Goal: Information Seeking & Learning: Learn about a topic

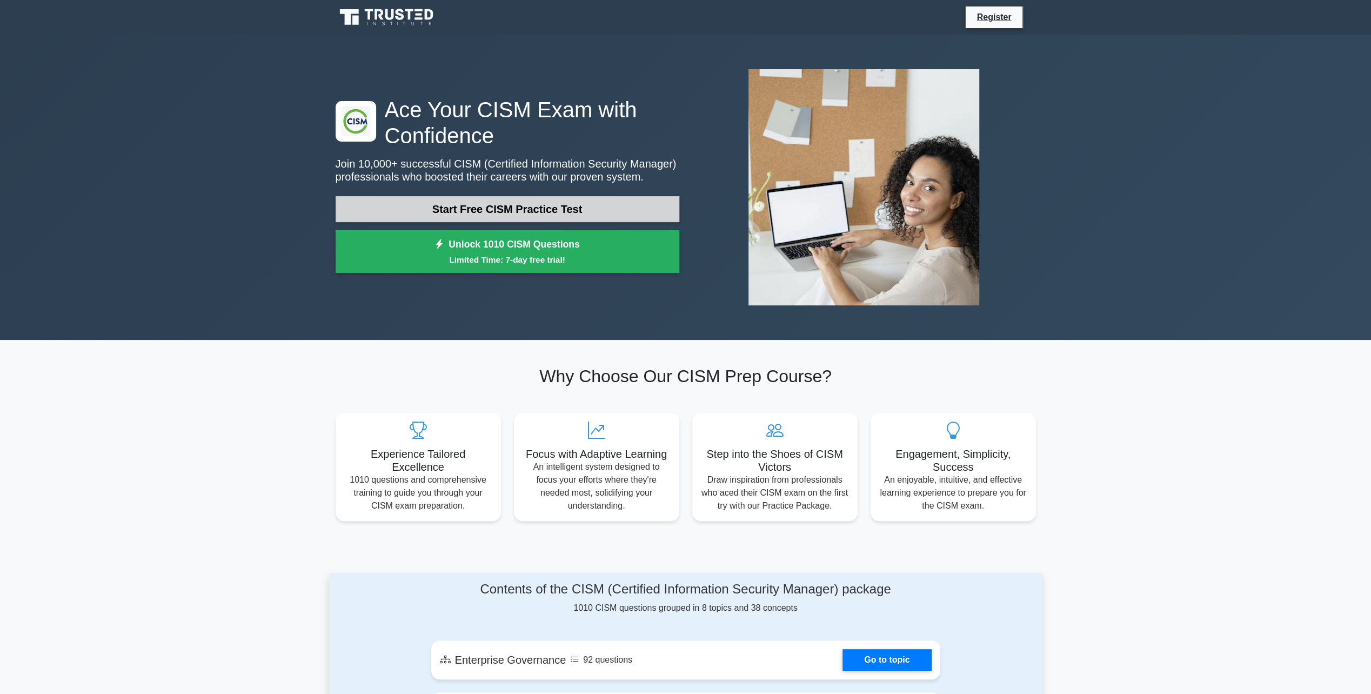
click at [485, 212] on link "Start Free CISM Practice Test" at bounding box center [507, 209] width 344 height 26
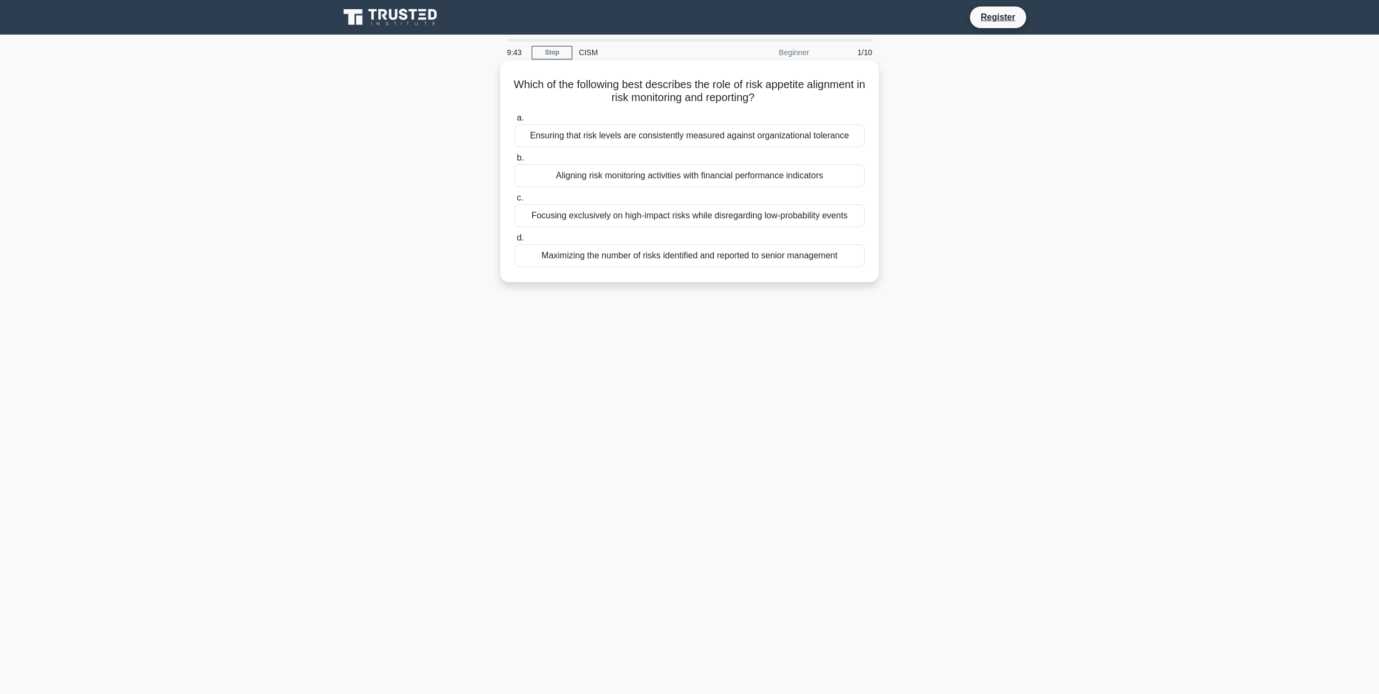
click at [621, 138] on div "Ensuring that risk levels are consistently measured against organizational tole…" at bounding box center [689, 135] width 350 height 23
click at [514, 122] on input "a. Ensuring that risk levels are consistently measured against organizational t…" at bounding box center [514, 118] width 0 height 7
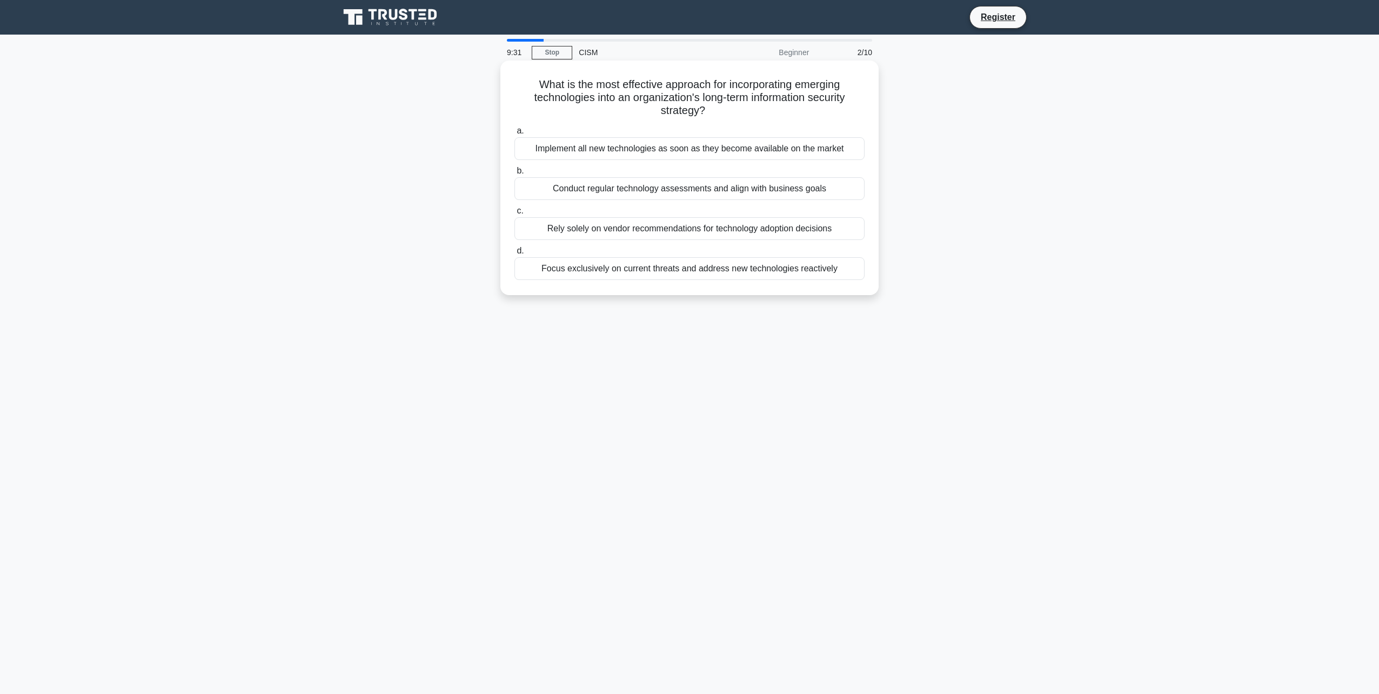
click at [652, 196] on div "Conduct regular technology assessments and align with business goals" at bounding box center [689, 188] width 350 height 23
click at [514, 174] on input "b. Conduct regular technology assessments and align with business goals" at bounding box center [514, 170] width 0 height 7
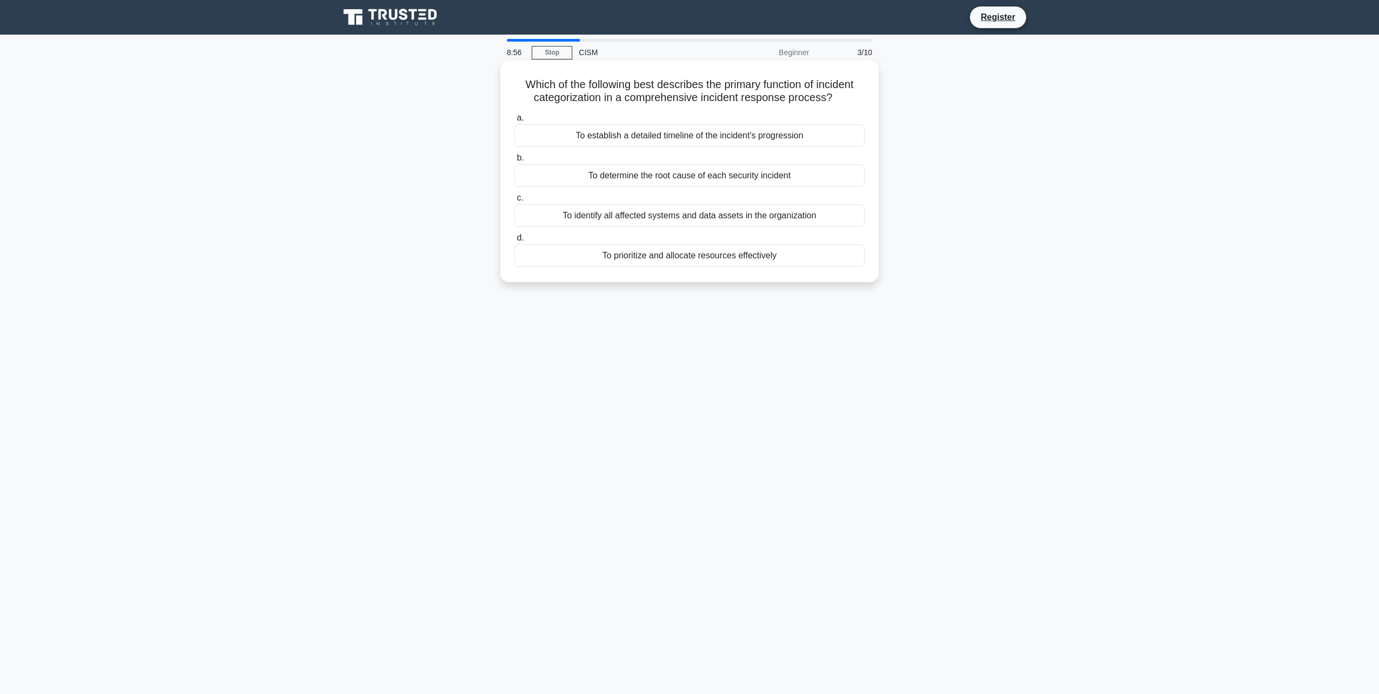
click at [661, 257] on div "To prioritize and allocate resources effectively" at bounding box center [689, 255] width 350 height 23
click at [514, 241] on input "d. To prioritize and allocate resources effectively" at bounding box center [514, 237] width 0 height 7
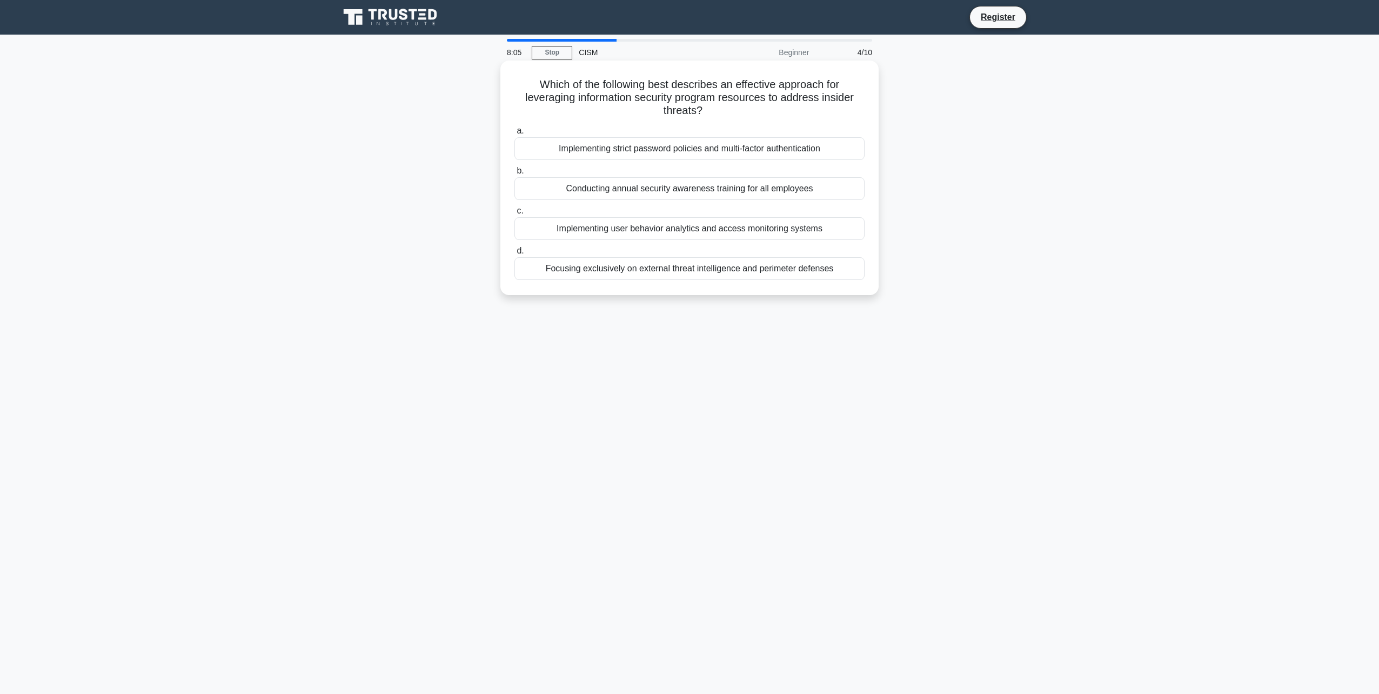
click at [566, 229] on div "Implementing user behavior analytics and access monitoring systems" at bounding box center [689, 228] width 350 height 23
click at [514, 214] on input "c. Implementing user behavior analytics and access monitoring systems" at bounding box center [514, 210] width 0 height 7
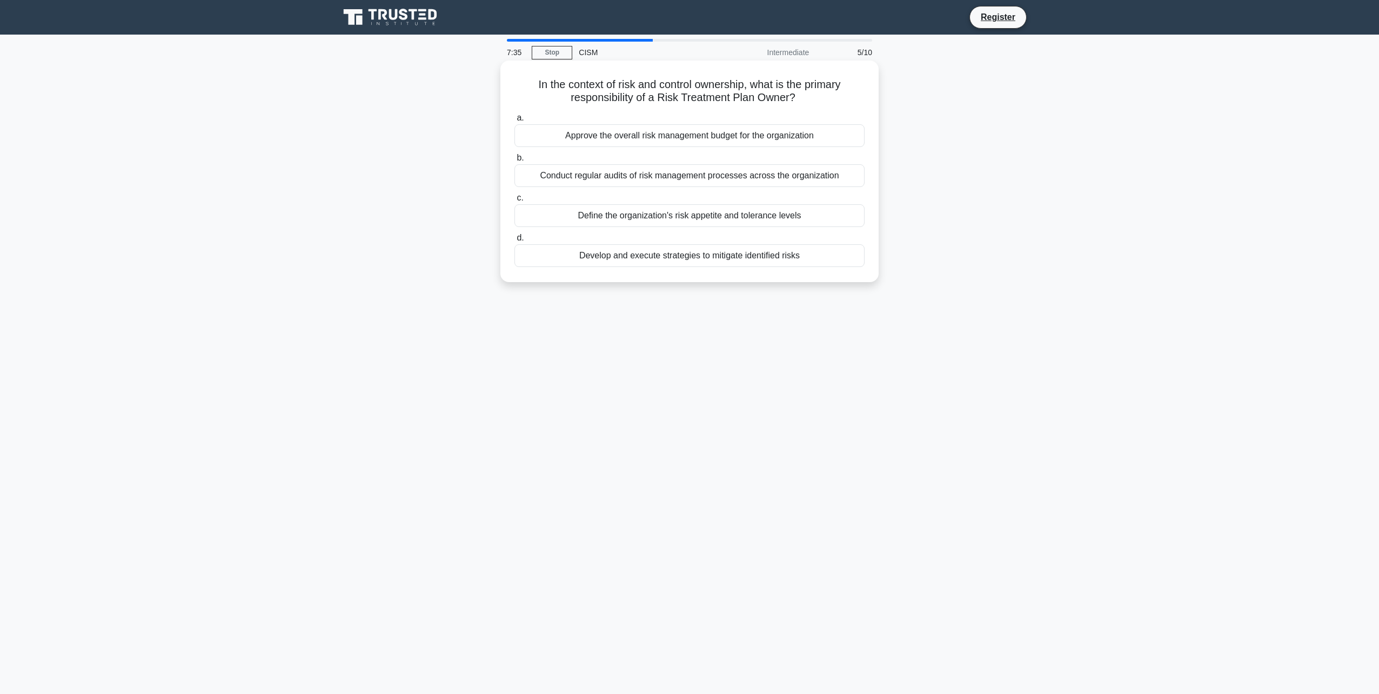
click at [633, 215] on div "Define the organization's risk appetite and tolerance levels" at bounding box center [689, 215] width 350 height 23
click at [514, 202] on input "c. Define the organization's risk appetite and tolerance levels" at bounding box center [514, 197] width 0 height 7
click at [660, 214] on div "Risk-based approach with stakeholder input" at bounding box center [689, 215] width 350 height 23
click at [514, 202] on input "c. Risk-based approach with stakeholder input" at bounding box center [514, 197] width 0 height 7
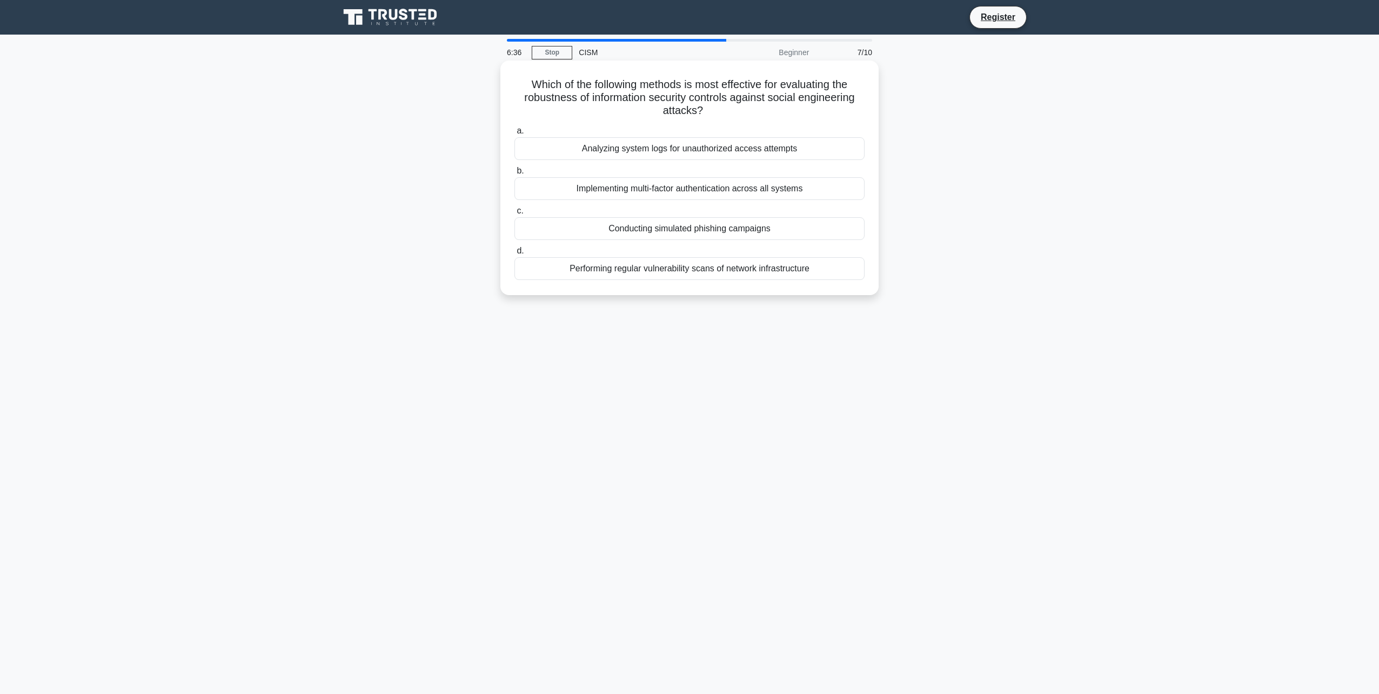
click at [650, 230] on div "Conducting simulated phishing campaigns" at bounding box center [689, 228] width 350 height 23
click at [514, 214] on input "c. Conducting simulated phishing campaigns" at bounding box center [514, 210] width 0 height 7
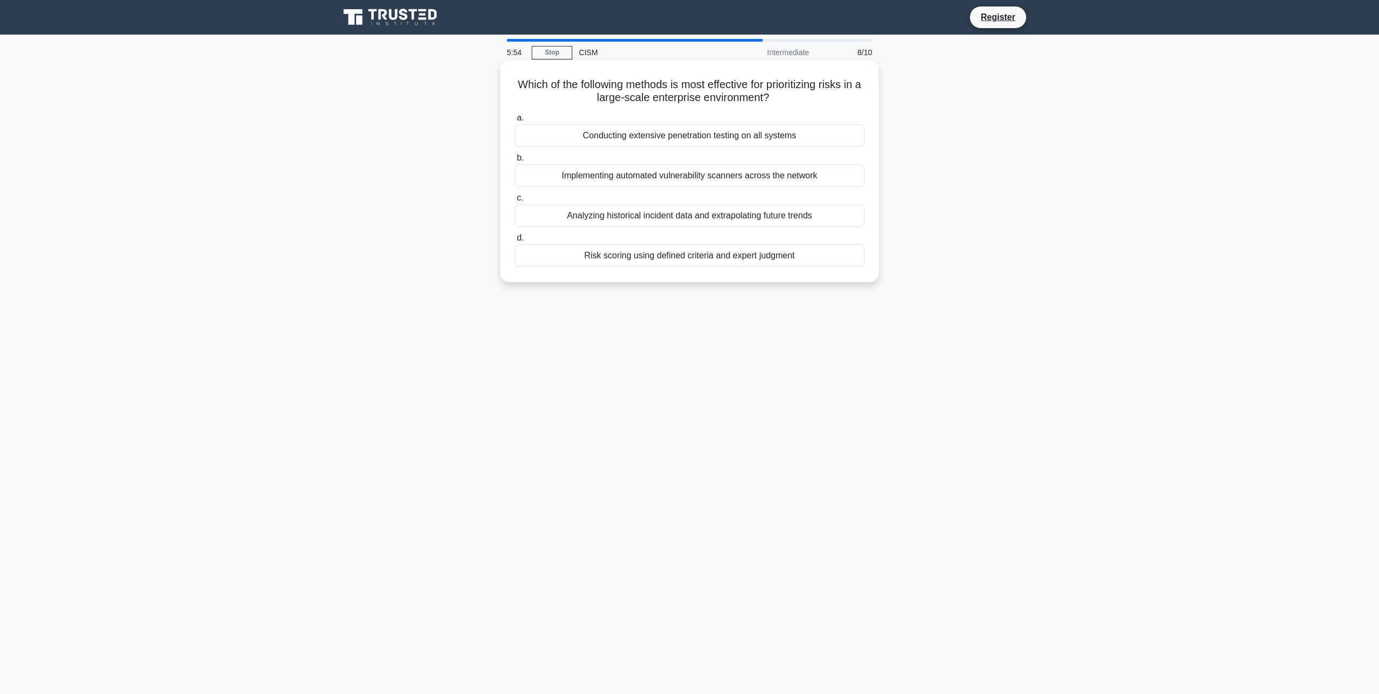
click at [696, 257] on div "Risk scoring using defined criteria and expert judgment" at bounding box center [689, 255] width 350 height 23
click at [514, 241] on input "d. Risk scoring using defined criteria and expert judgment" at bounding box center [514, 237] width 0 height 7
click at [668, 187] on div "Gamification with rewards for active participation" at bounding box center [689, 175] width 350 height 23
click at [514, 162] on input "b. Gamification with rewards for active participation" at bounding box center [514, 158] width 0 height 7
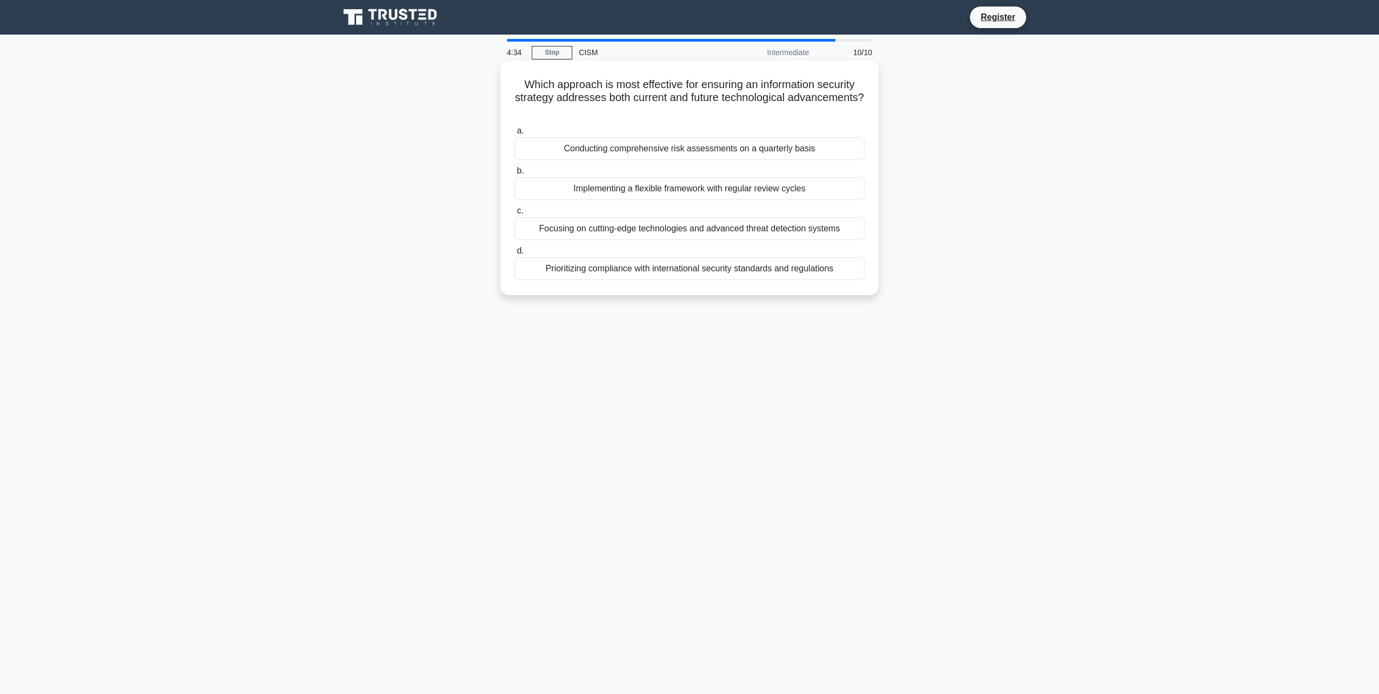
click at [640, 189] on div "Implementing a flexible framework with regular review cycles" at bounding box center [689, 188] width 350 height 23
click at [514, 174] on input "b. Implementing a flexible framework with regular review cycles" at bounding box center [514, 170] width 0 height 7
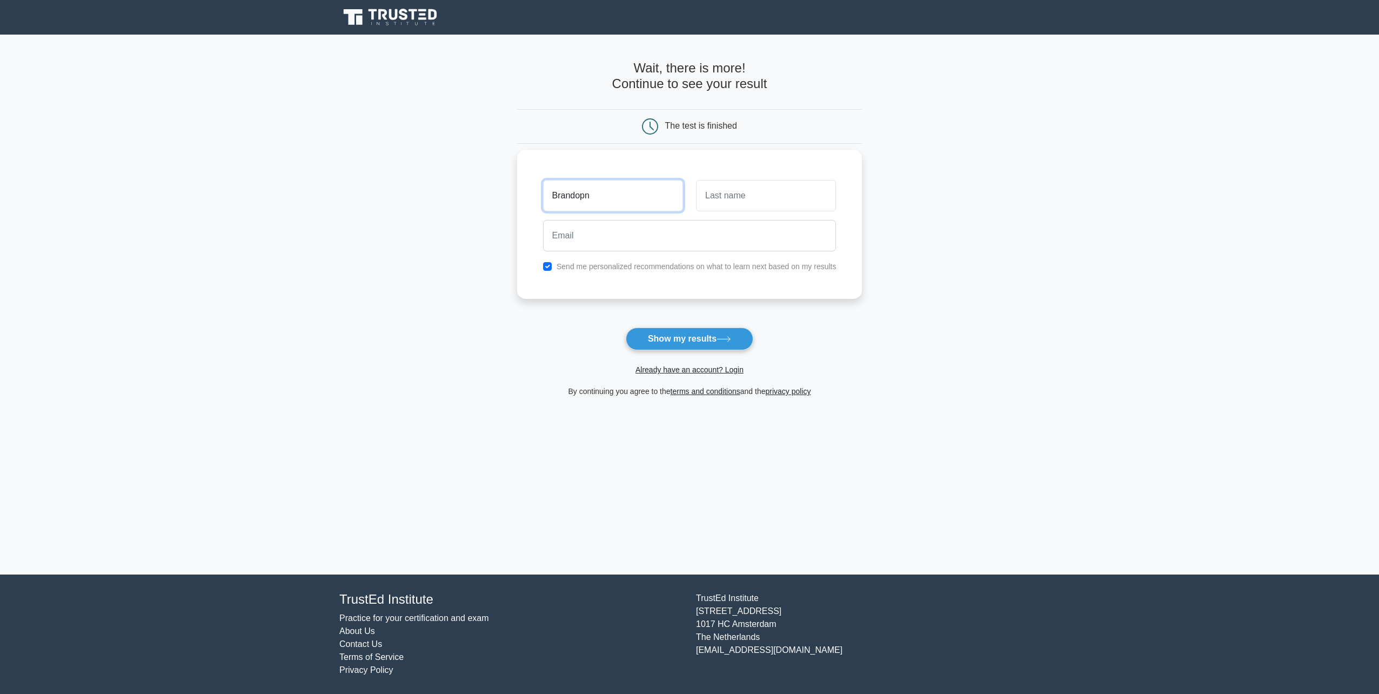
click at [594, 198] on input "Brandopn" at bounding box center [613, 195] width 140 height 31
type input "[PERSON_NAME]"
type input "sanders"
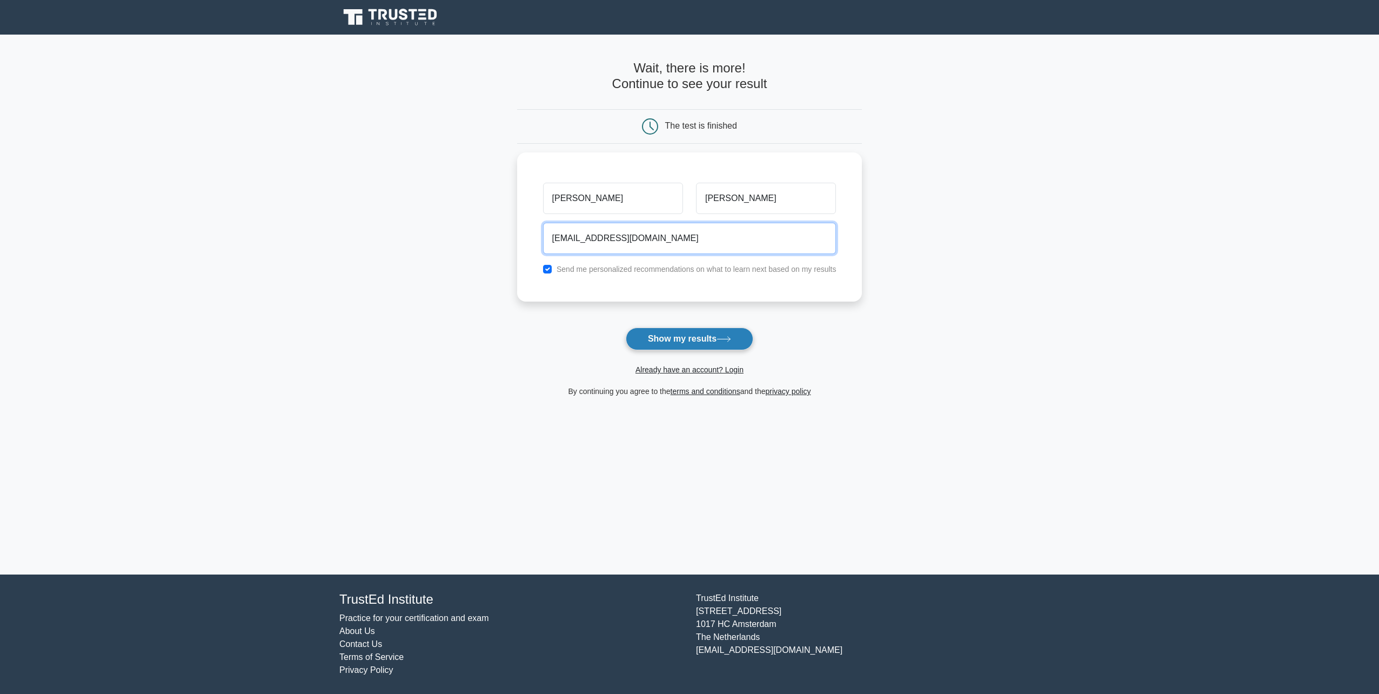
type input "gfergtr74@yahoo.com"
click at [667, 344] on button "Show my results" at bounding box center [689, 338] width 127 height 23
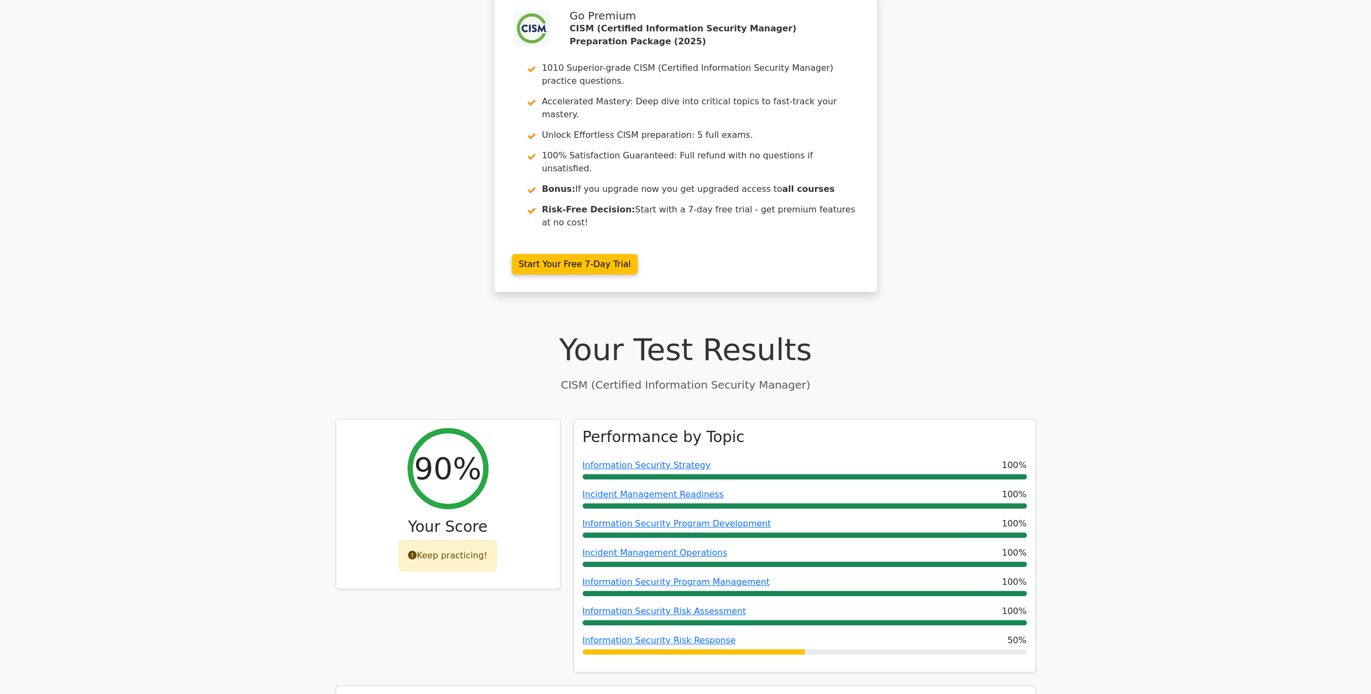
scroll to position [162, 0]
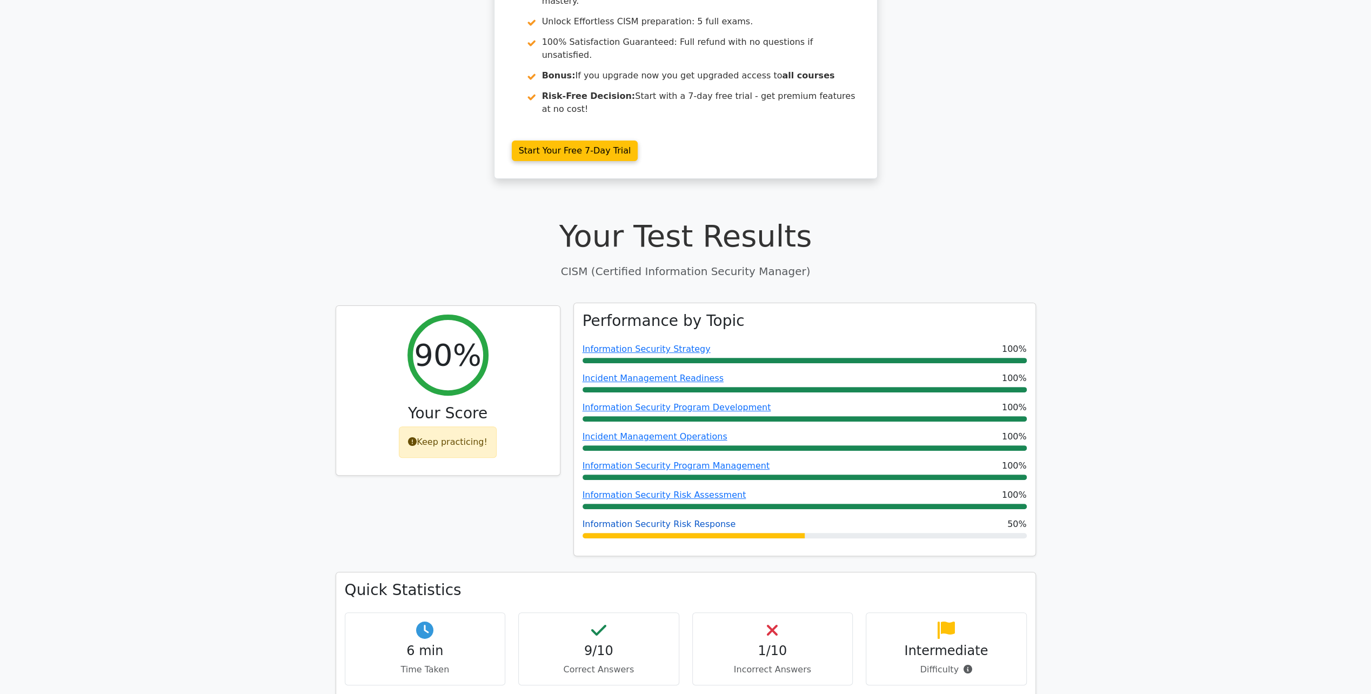
click at [641, 519] on link "Information Security Risk Response" at bounding box center [658, 524] width 153 height 10
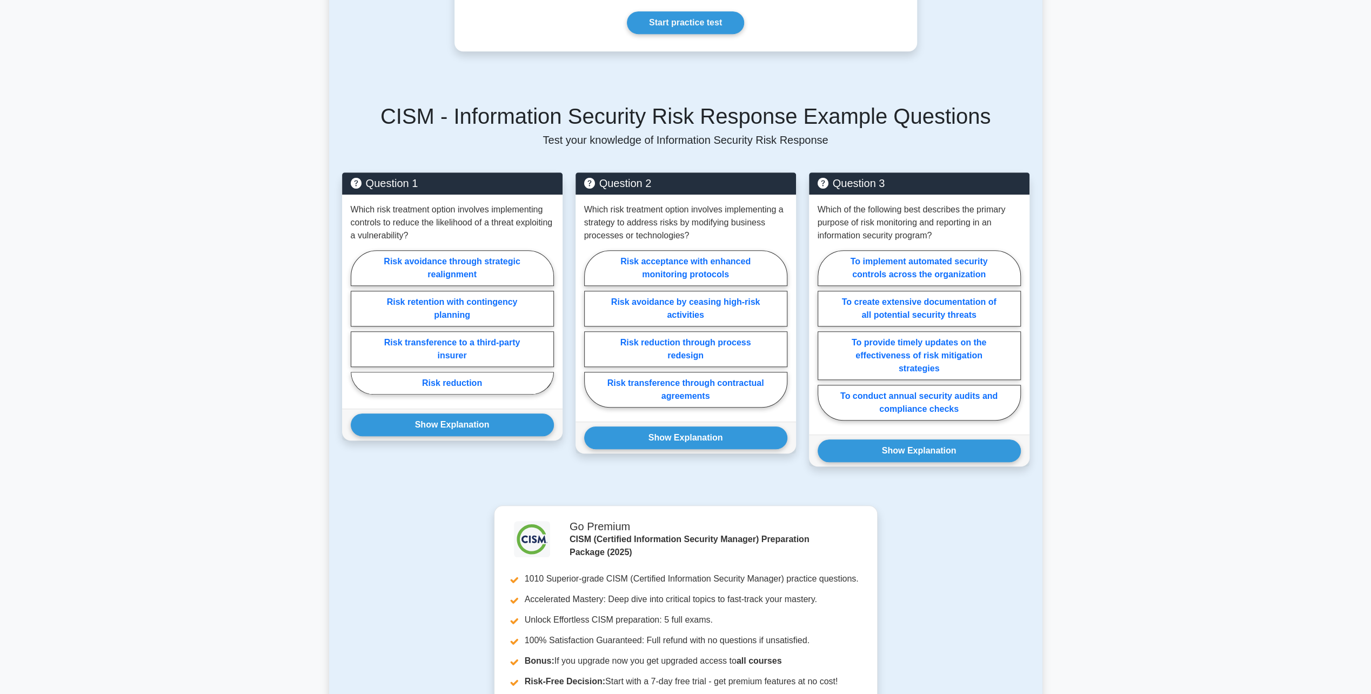
scroll to position [756, 0]
